Goal: Transaction & Acquisition: Book appointment/travel/reservation

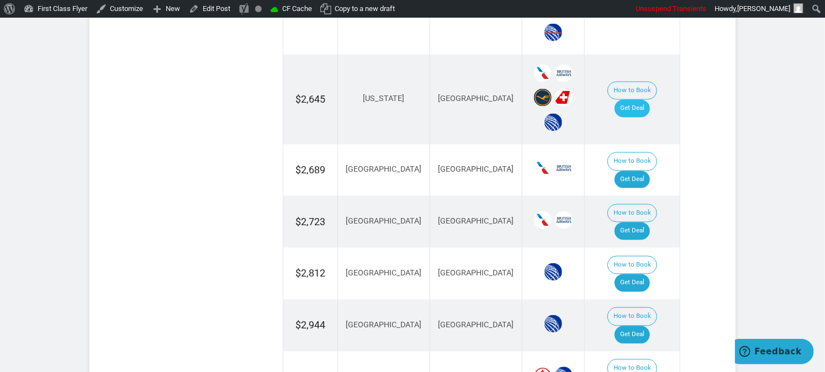
scroll to position [858, 0]
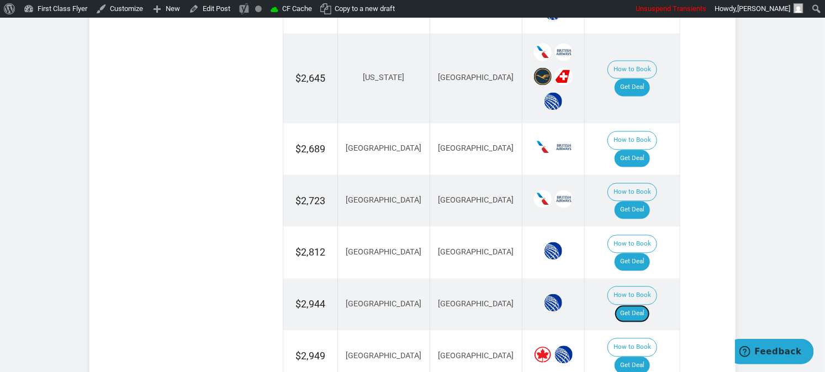
click at [639, 305] on link "Get Deal" at bounding box center [631, 314] width 35 height 18
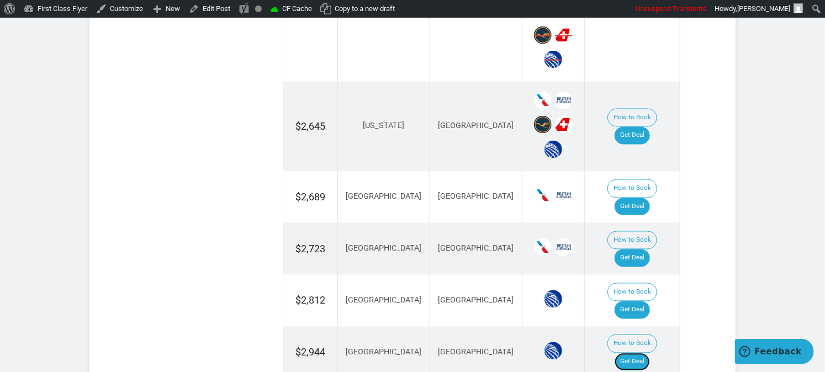
scroll to position [736, 0]
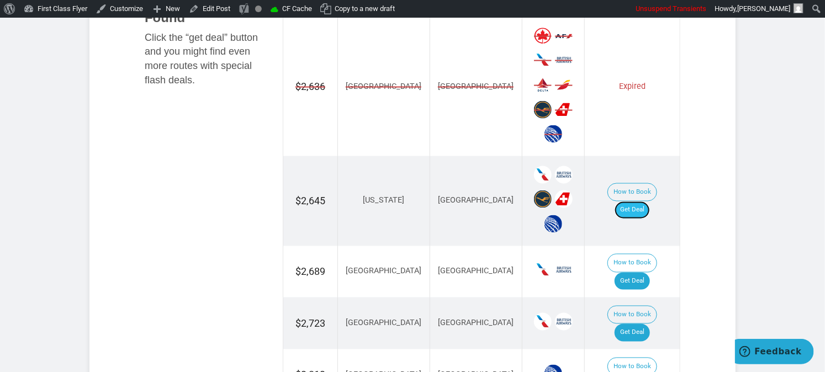
click at [644, 201] on link "Get Deal" at bounding box center [631, 210] width 35 height 18
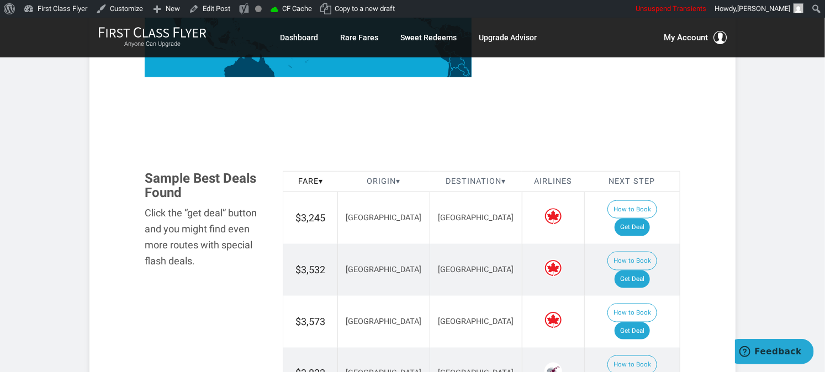
scroll to position [610, 0]
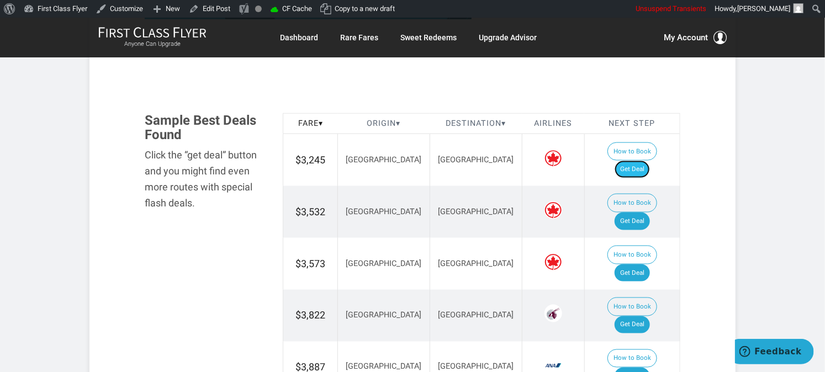
click at [641, 161] on link "Get Deal" at bounding box center [631, 170] width 35 height 18
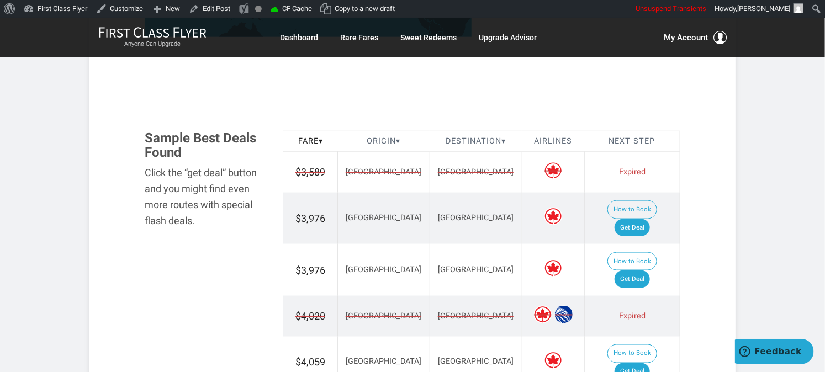
scroll to position [613, 0]
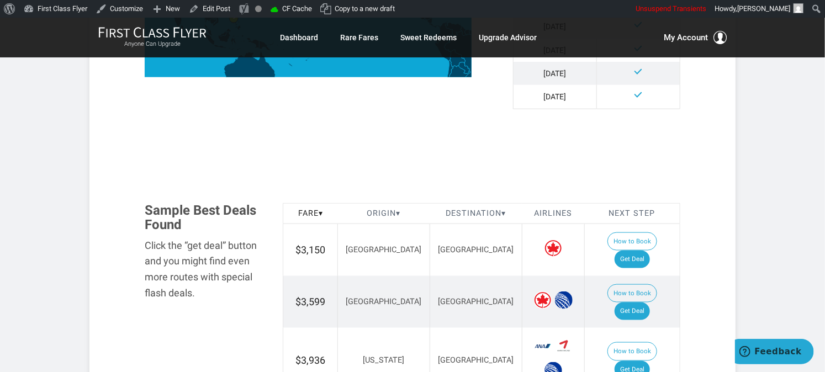
scroll to position [613, 0]
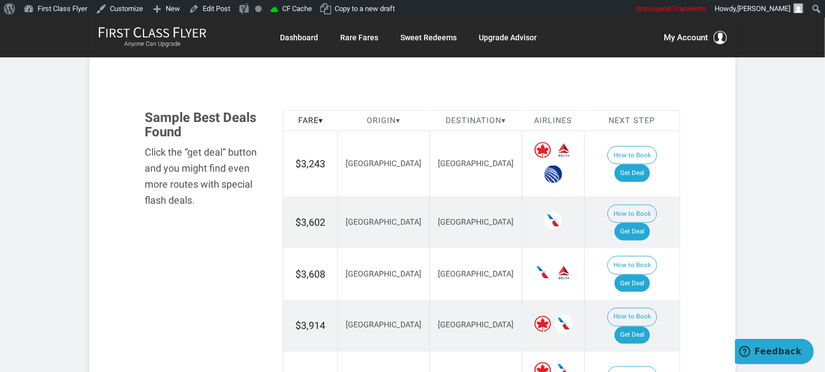
scroll to position [613, 0]
click at [650, 164] on link "Get Deal" at bounding box center [631, 173] width 35 height 18
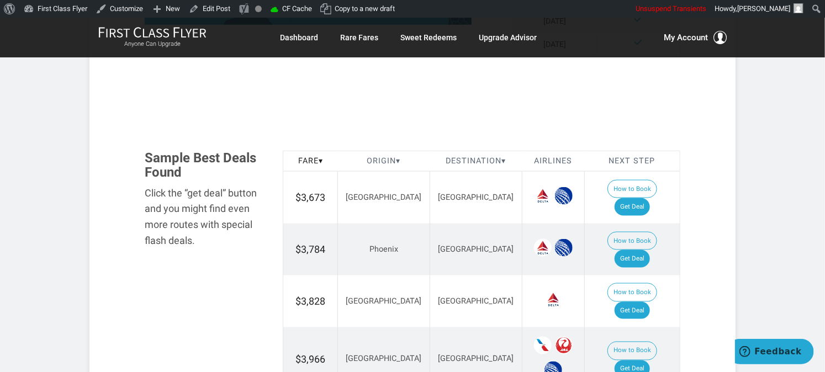
scroll to position [674, 0]
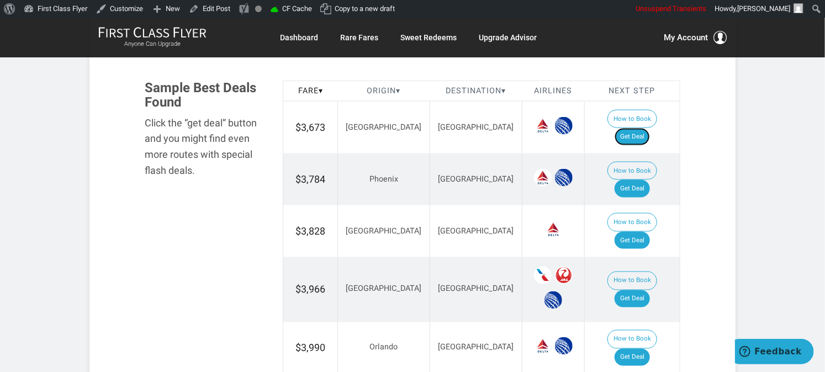
drag, startPoint x: 642, startPoint y: 119, endPoint x: 639, endPoint y: 139, distance: 20.6
click at [642, 128] on link "Get Deal" at bounding box center [631, 137] width 35 height 18
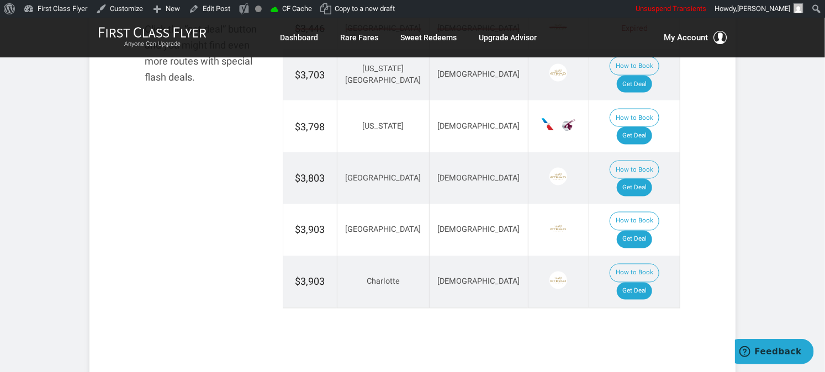
scroll to position [613, 0]
